Goal: Information Seeking & Learning: Learn about a topic

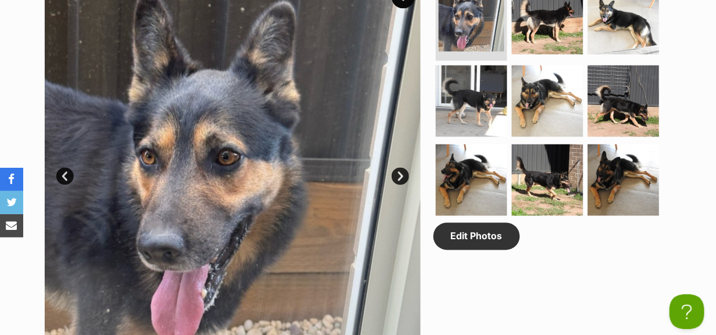
scroll to position [637, 0]
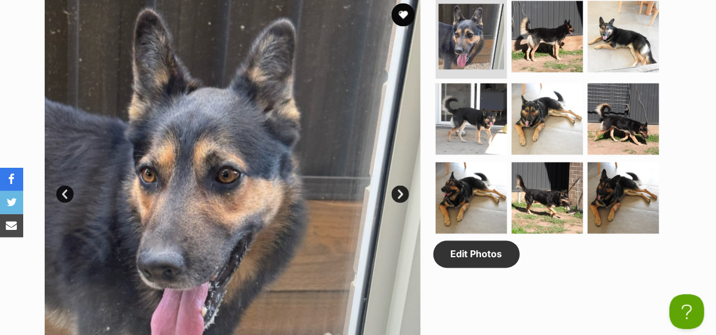
click at [400, 186] on link "Next" at bounding box center [399, 194] width 17 height 17
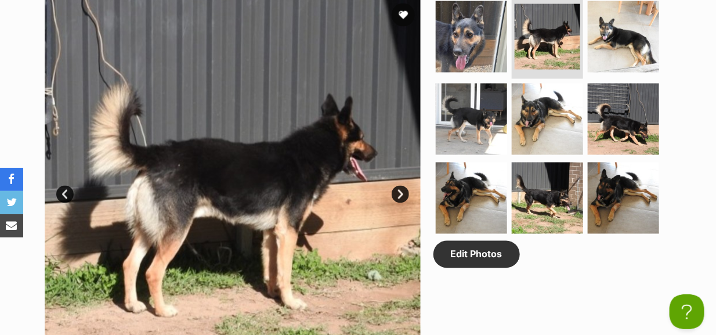
click at [400, 186] on link "Next" at bounding box center [399, 194] width 17 height 17
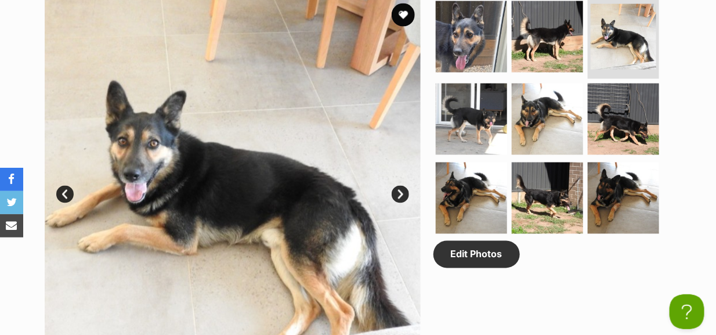
click at [400, 186] on link "Next" at bounding box center [399, 194] width 17 height 17
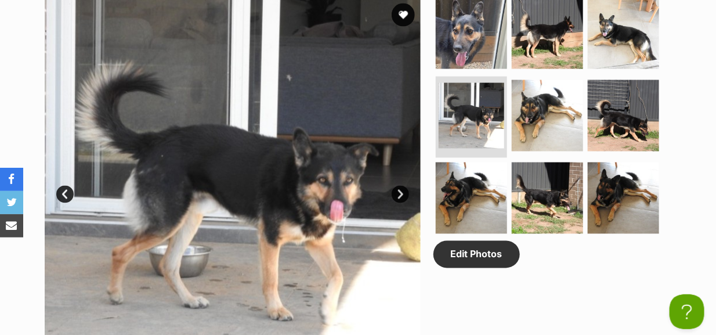
click at [400, 186] on link "Next" at bounding box center [399, 194] width 17 height 17
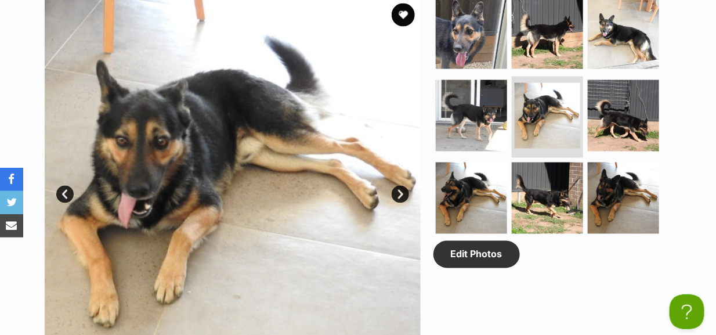
click at [400, 186] on link "Next" at bounding box center [399, 194] width 17 height 17
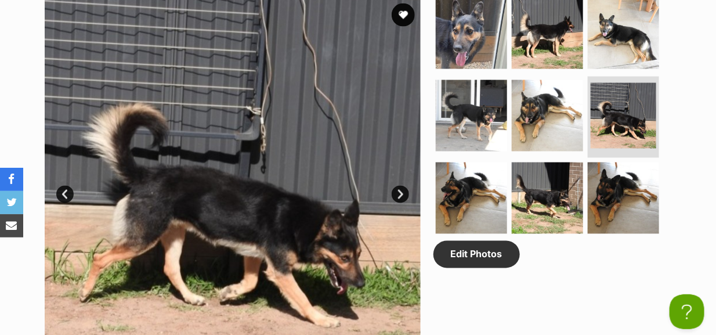
click at [400, 186] on link "Next" at bounding box center [399, 194] width 17 height 17
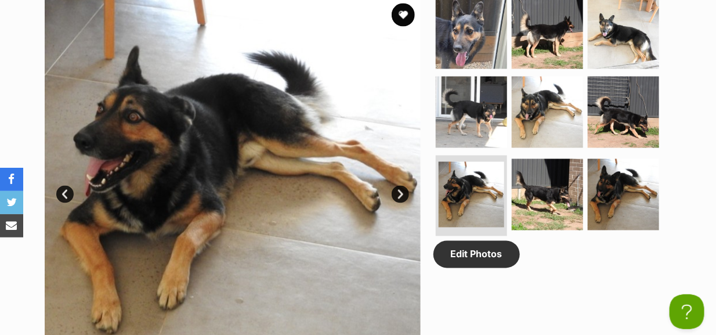
click at [400, 186] on link "Next" at bounding box center [399, 194] width 17 height 17
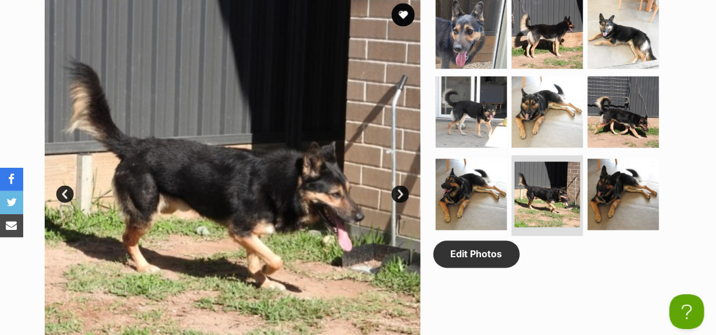
click at [400, 186] on link "Next" at bounding box center [399, 194] width 17 height 17
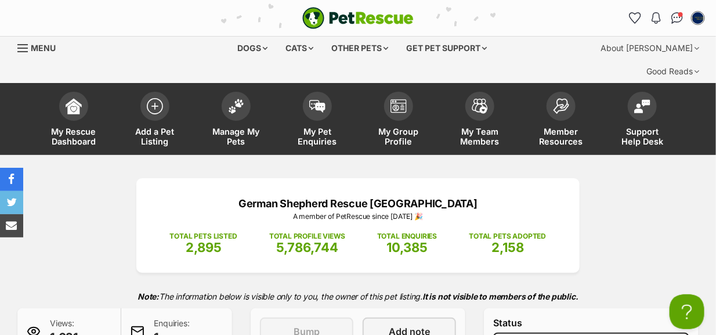
scroll to position [0, 0]
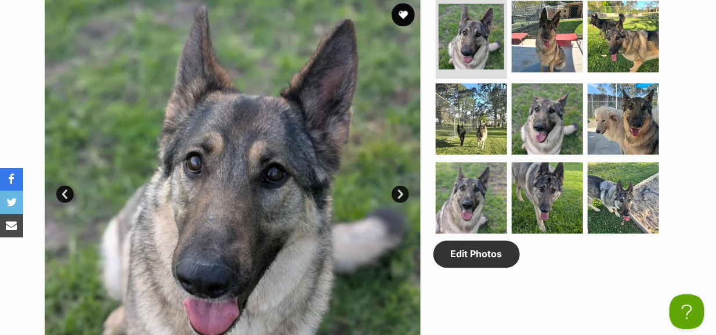
click at [397, 186] on link "Next" at bounding box center [399, 194] width 17 height 17
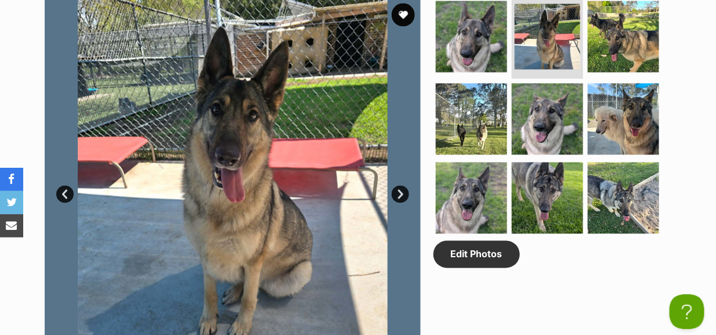
click at [397, 186] on link "Next" at bounding box center [399, 194] width 17 height 17
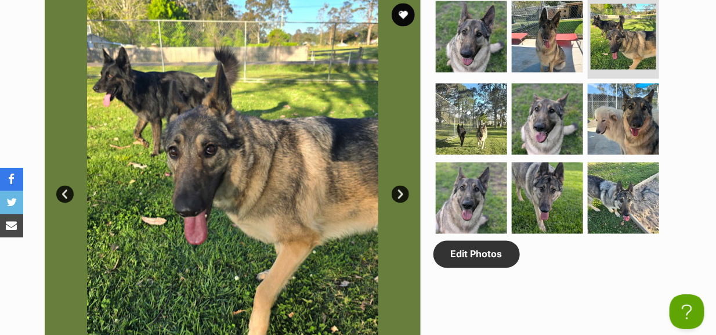
click at [397, 186] on link "Next" at bounding box center [399, 194] width 17 height 17
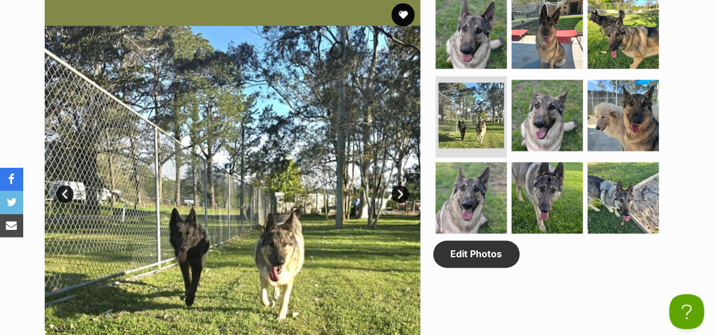
click at [397, 186] on link "Next" at bounding box center [399, 194] width 17 height 17
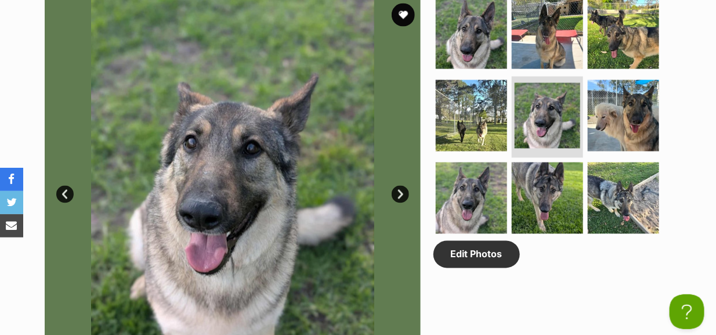
click at [397, 186] on link "Next" at bounding box center [399, 194] width 17 height 17
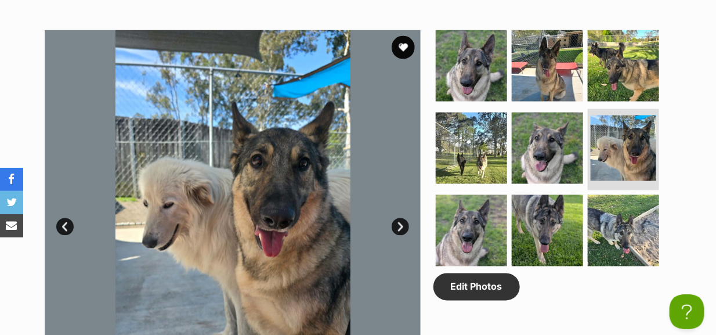
scroll to position [580, 0]
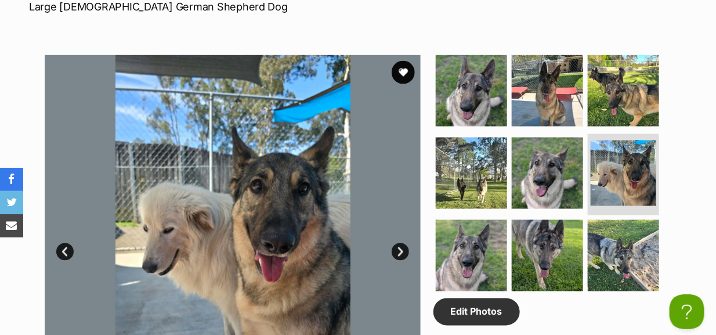
click at [402, 243] on link "Next" at bounding box center [399, 251] width 17 height 17
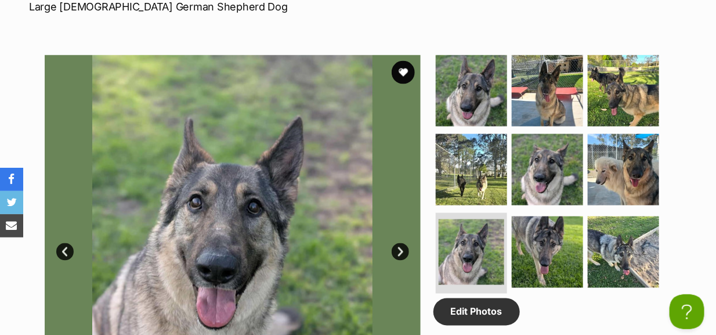
click at [402, 243] on link "Next" at bounding box center [399, 251] width 17 height 17
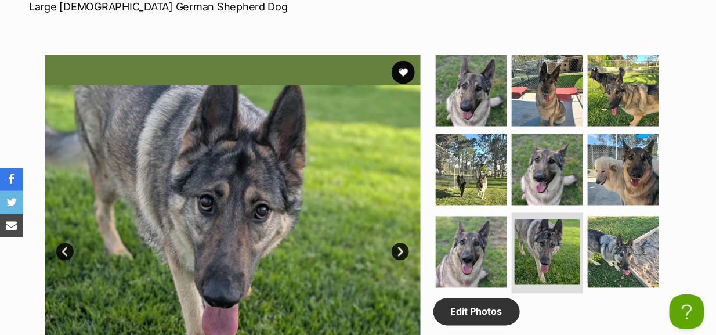
click at [402, 243] on link "Next" at bounding box center [399, 251] width 17 height 17
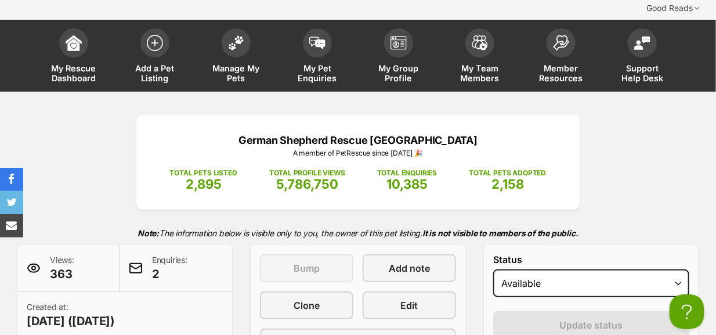
scroll to position [58, 0]
